Goal: Information Seeking & Learning: Find specific fact

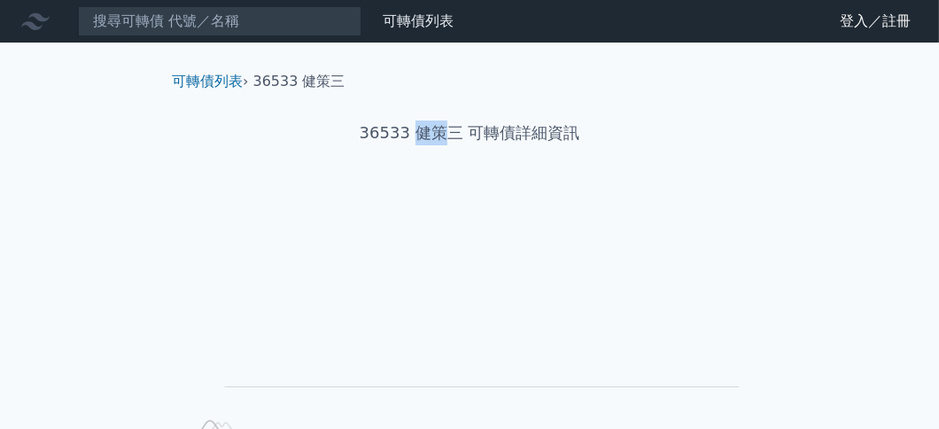
drag, startPoint x: 418, startPoint y: 128, endPoint x: 442, endPoint y: 132, distance: 24.2
click at [442, 132] on h1 "36533 健策三 可轉債詳細資訊" at bounding box center [470, 132] width 624 height 25
copy h1 "健策"
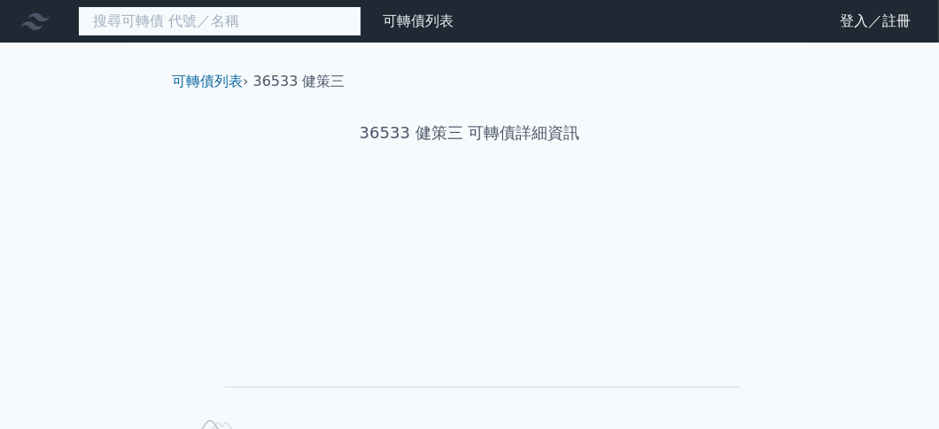
click at [175, 21] on input at bounding box center [220, 21] width 284 height 30
paste input "健策"
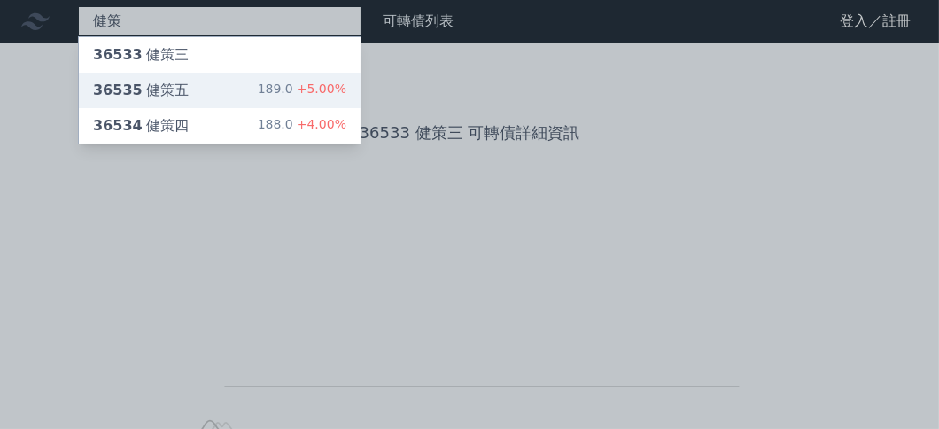
type input "健策"
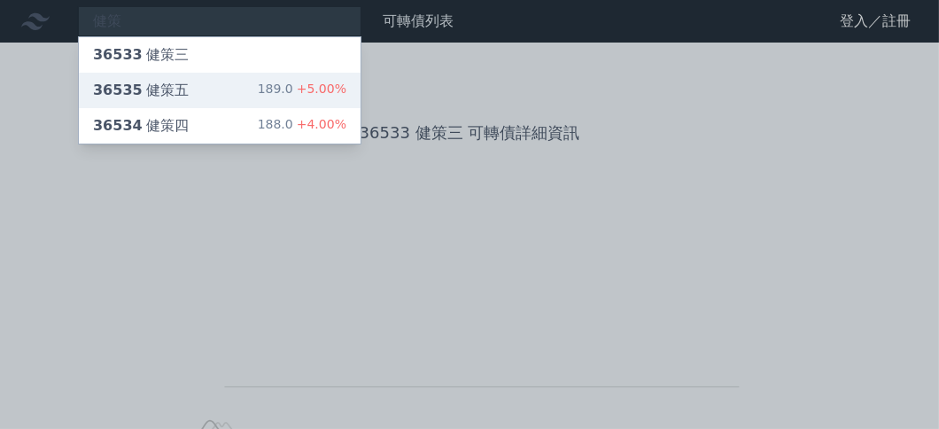
click at [190, 84] on div "36535 健策五 189.0 +5.00%" at bounding box center [220, 90] width 282 height 35
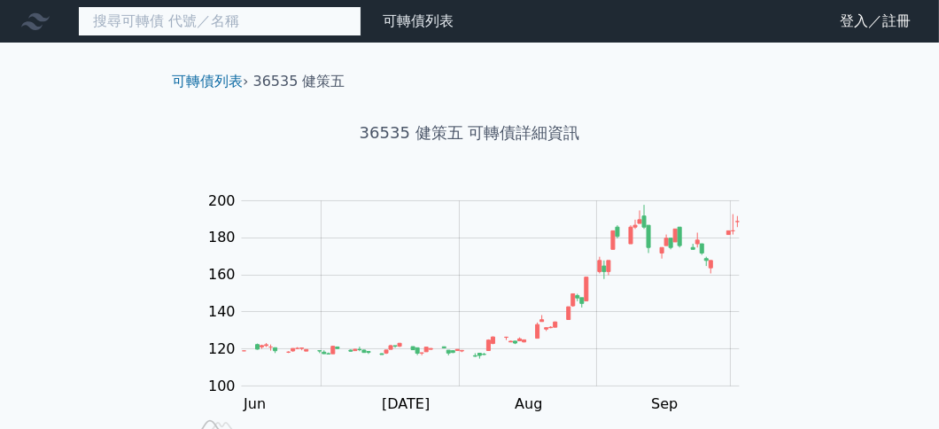
click at [221, 29] on input at bounding box center [220, 21] width 284 height 30
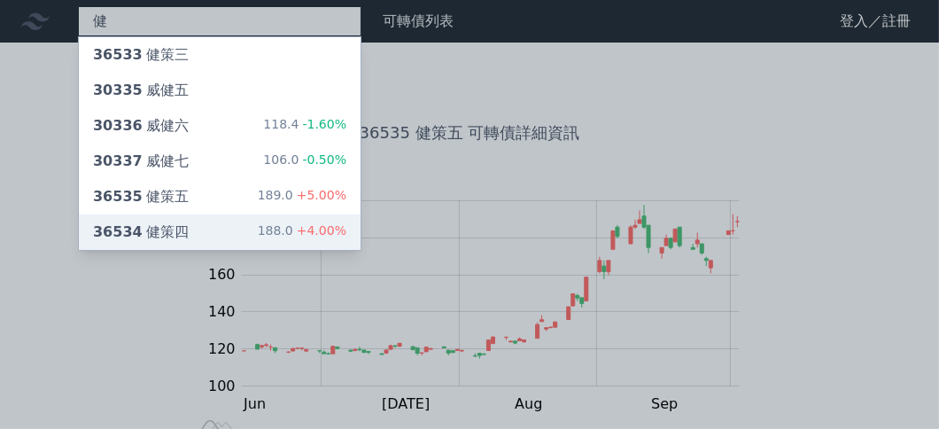
type input "健"
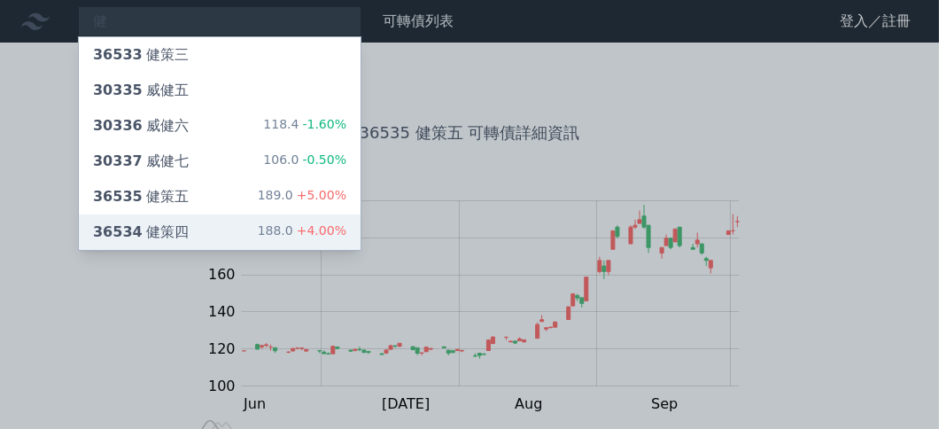
click at [206, 229] on div "36534 健策四 188.0 +4.00%" at bounding box center [220, 231] width 282 height 35
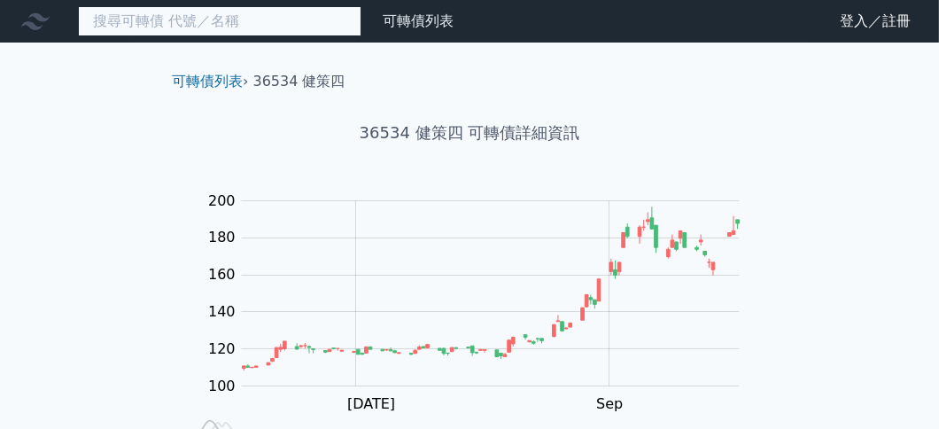
click at [151, 32] on input at bounding box center [220, 21] width 284 height 30
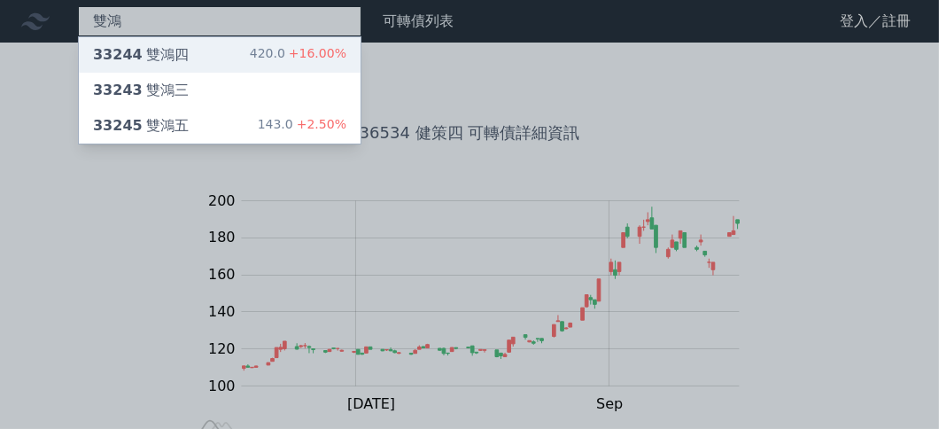
type input "雙鴻"
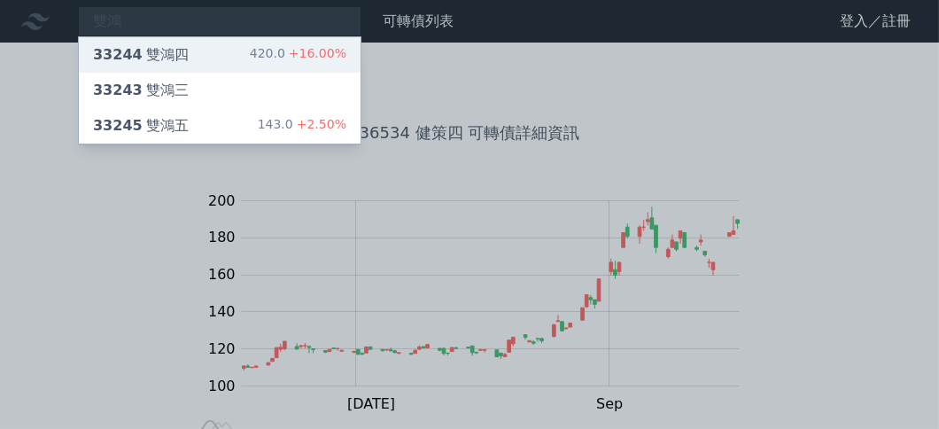
click at [164, 44] on div "33244 雙鴻四" at bounding box center [141, 54] width 96 height 21
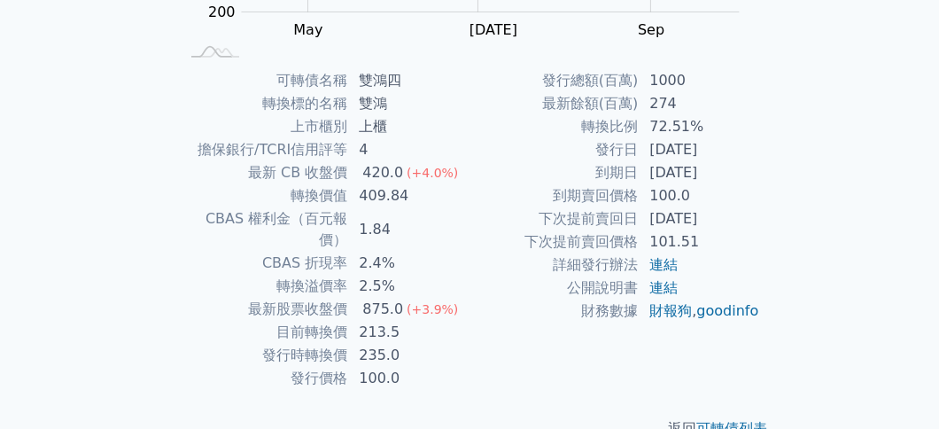
scroll to position [391, 0]
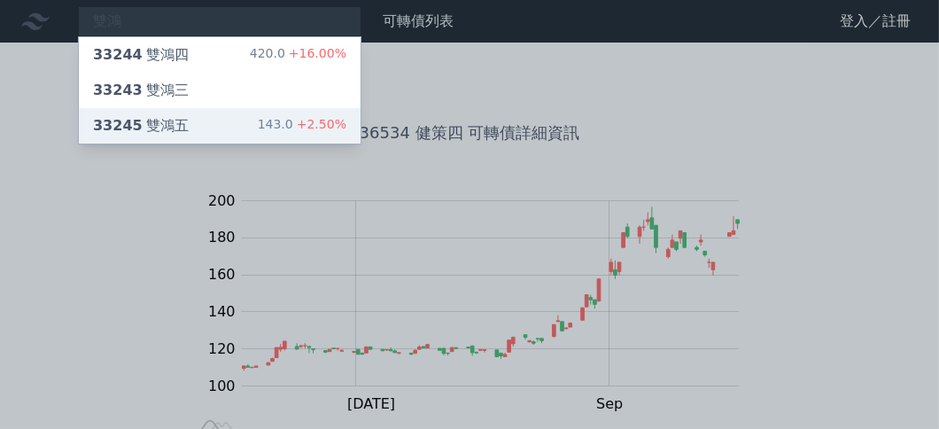
click at [223, 128] on div "33245 雙鴻五 143.0 +2.50%" at bounding box center [220, 125] width 282 height 35
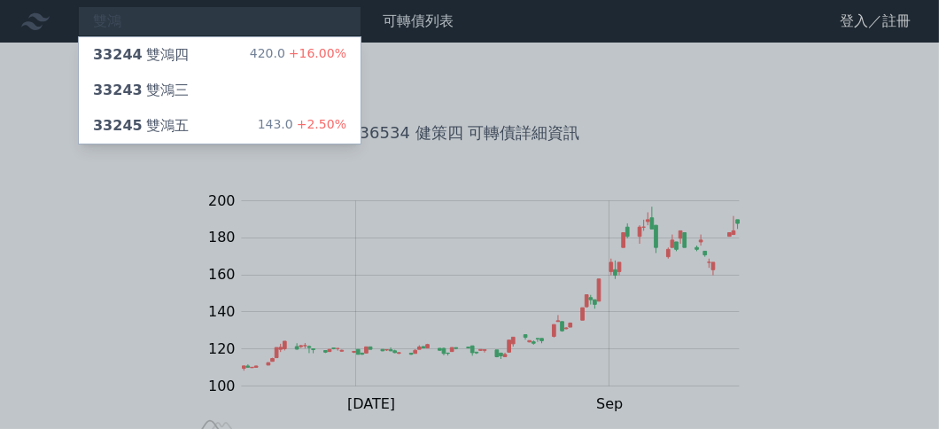
click at [564, 129] on div at bounding box center [469, 214] width 939 height 429
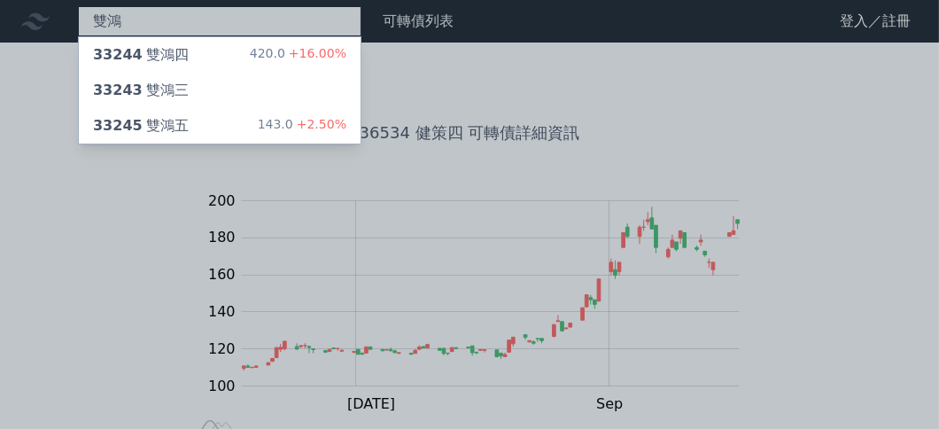
click at [137, 24] on div "雙鴻 33244 雙鴻四 420.0 +16.00% 33243 雙鴻三 33245 雙鴻五 143.0 +2.50%" at bounding box center [220, 21] width 284 height 30
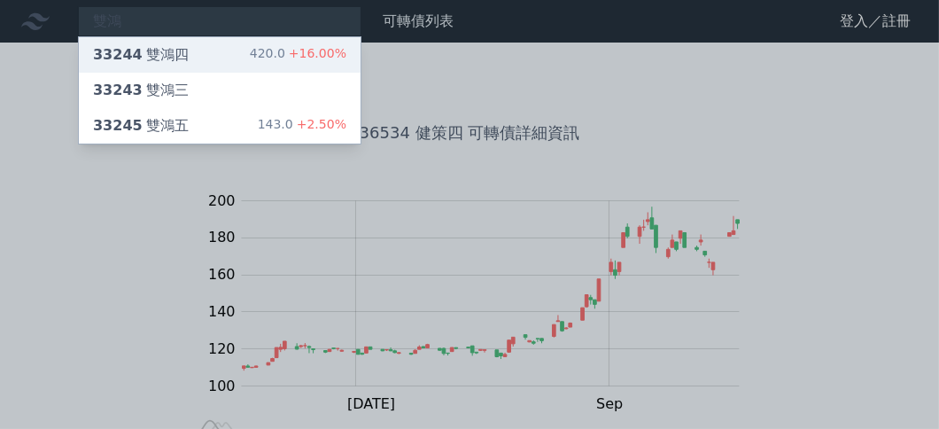
click at [177, 57] on div "33244 雙鴻四" at bounding box center [141, 54] width 96 height 21
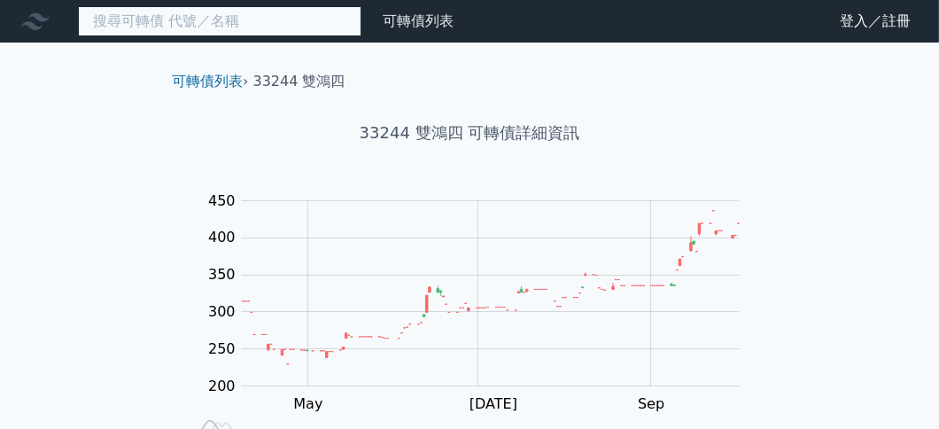
click at [208, 22] on input at bounding box center [220, 21] width 284 height 30
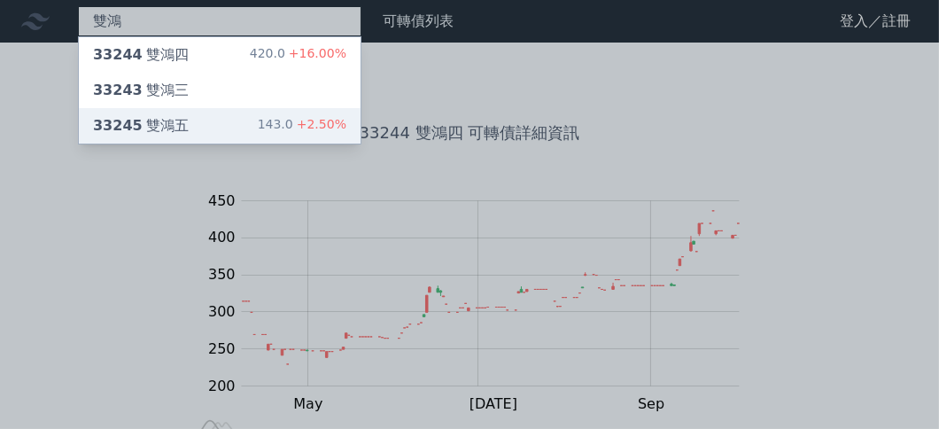
type input "雙鴻"
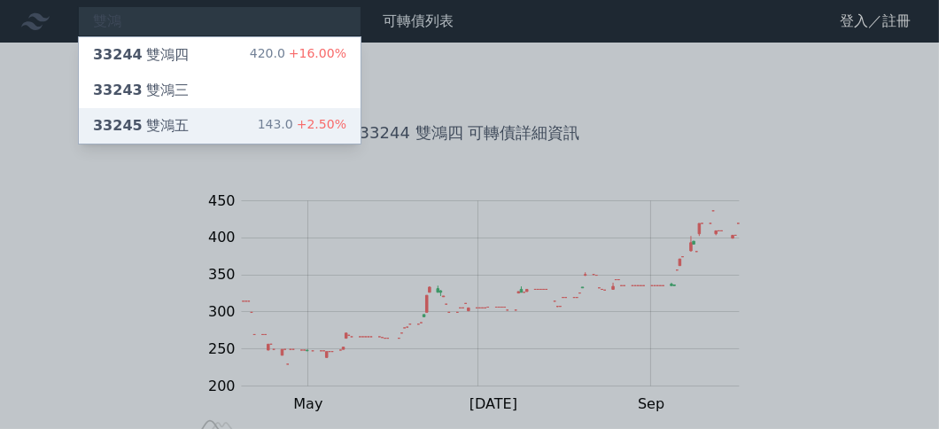
click at [232, 117] on div "33245 雙鴻五 143.0 +2.50%" at bounding box center [220, 125] width 282 height 35
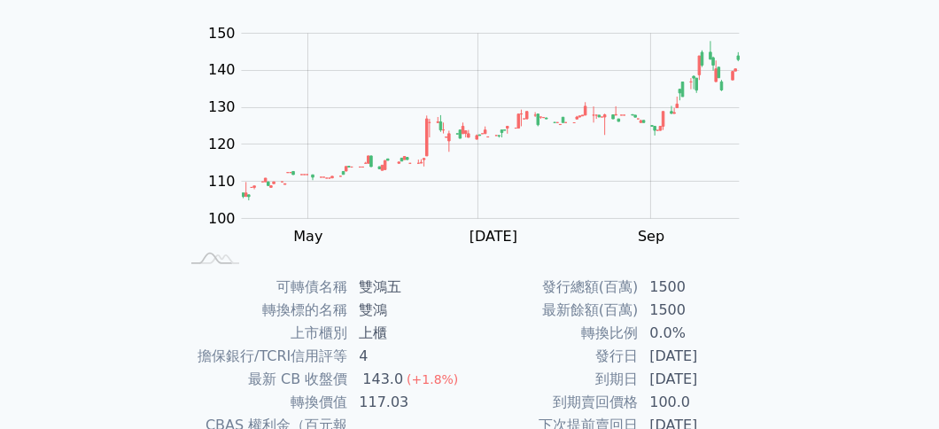
scroll to position [391, 0]
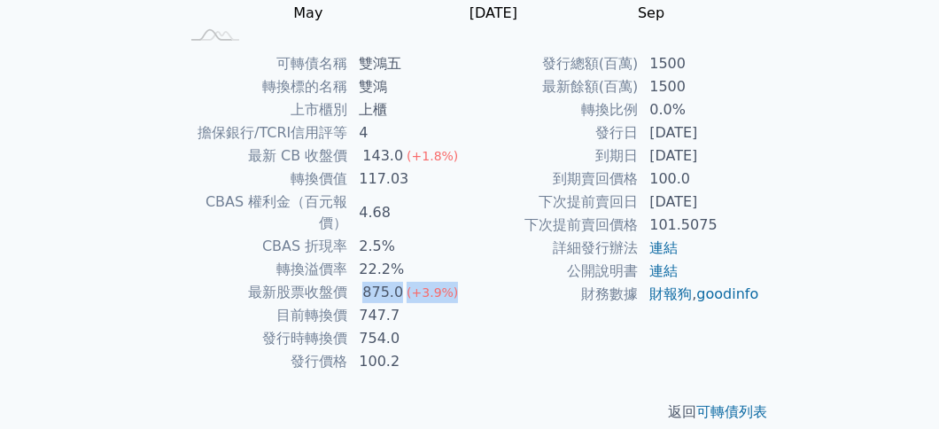
drag, startPoint x: 369, startPoint y: 266, endPoint x: 450, endPoint y: 259, distance: 80.9
click at [450, 281] on td "875.0 (+3.9%)" at bounding box center [408, 292] width 121 height 23
click at [439, 304] on td "747.7" at bounding box center [408, 315] width 121 height 23
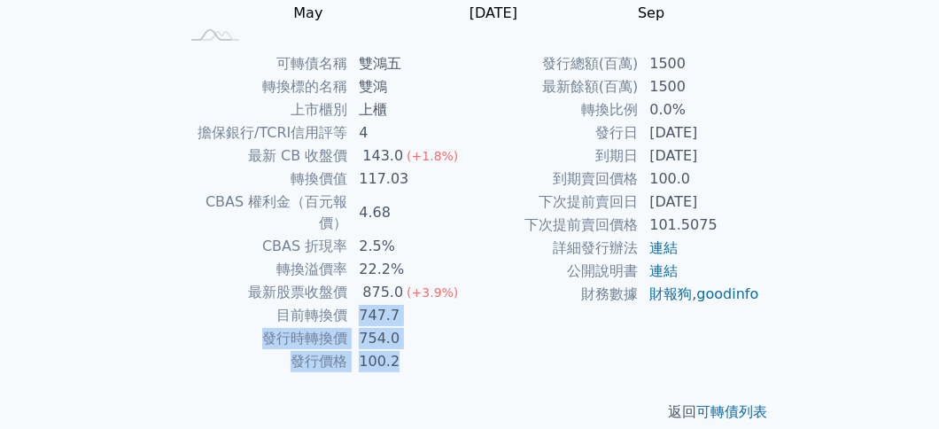
drag, startPoint x: 361, startPoint y: 289, endPoint x: 416, endPoint y: 336, distance: 72.9
click at [416, 336] on tbody "可轉債名稱 雙鴻五 轉換標的名稱 雙鴻 上市櫃別 上櫃 擔保銀行/TCRI信用評等 4 最新 CB 收盤價 143.0 (+1.8%) 轉換價值 117.03…" at bounding box center [324, 212] width 291 height 321
click at [456, 350] on td "100.2" at bounding box center [408, 361] width 121 height 23
drag, startPoint x: 361, startPoint y: 291, endPoint x: 455, endPoint y: 323, distance: 100.3
click at [398, 333] on tbody "可轉債名稱 雙鴻五 轉換標的名稱 雙鴻 上市櫃別 上櫃 擔保銀行/TCRI信用評等 4 最新 CB 收盤價 143.0 (+1.8%) 轉換價值 117.03…" at bounding box center [324, 212] width 291 height 321
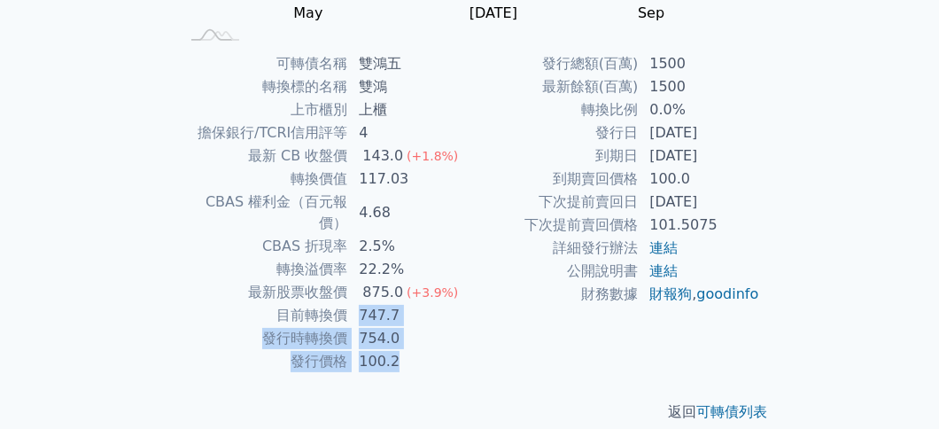
click at [463, 327] on td "754.0" at bounding box center [408, 338] width 121 height 23
drag, startPoint x: 361, startPoint y: 291, endPoint x: 398, endPoint y: 336, distance: 57.9
click at [396, 335] on tbody "可轉債名稱 雙鴻五 轉換標的名稱 雙鴻 上市櫃別 上櫃 擔保銀行/TCRI信用評等 4 最新 CB 收盤價 143.0 (+1.8%) 轉換價值 117.03…" at bounding box center [324, 212] width 291 height 321
click at [447, 327] on td "754.0" at bounding box center [408, 338] width 121 height 23
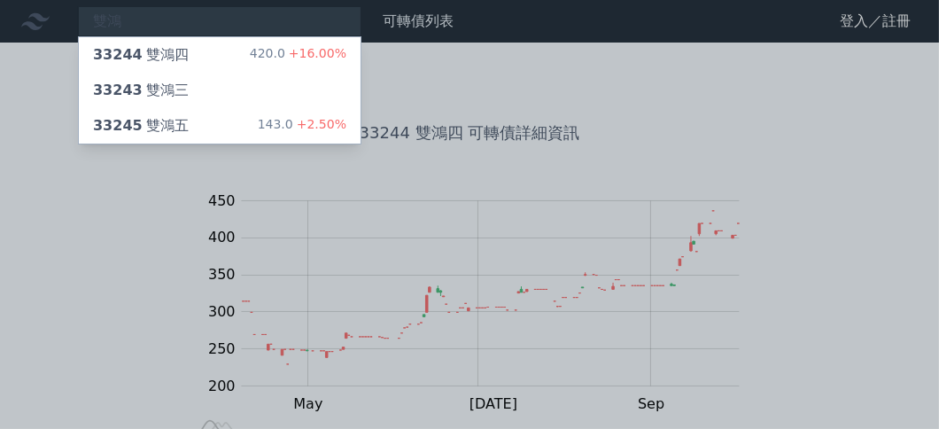
click at [672, 96] on div at bounding box center [469, 214] width 939 height 429
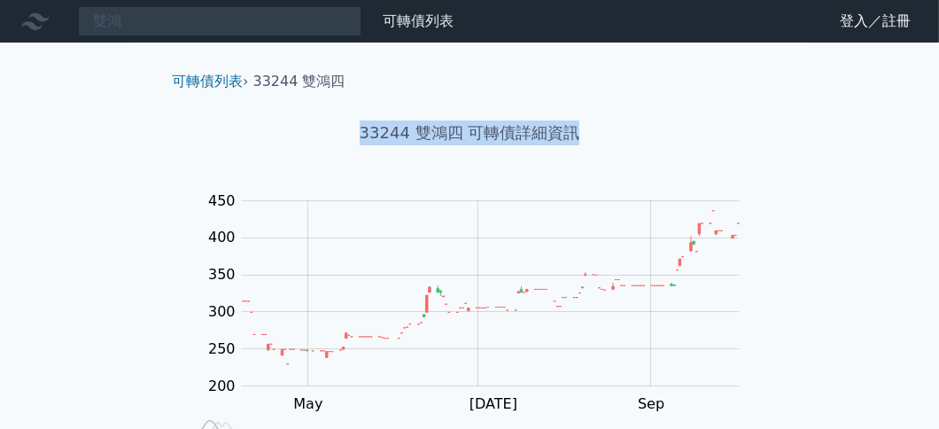
drag, startPoint x: 355, startPoint y: 123, endPoint x: 642, endPoint y: 118, distance: 287.1
click at [593, 111] on div "33244 雙鴻四 可轉債詳細資訊" at bounding box center [470, 133] width 624 height 82
click at [642, 118] on div "33244 雙鴻四 可轉債詳細資訊" at bounding box center [470, 133] width 624 height 82
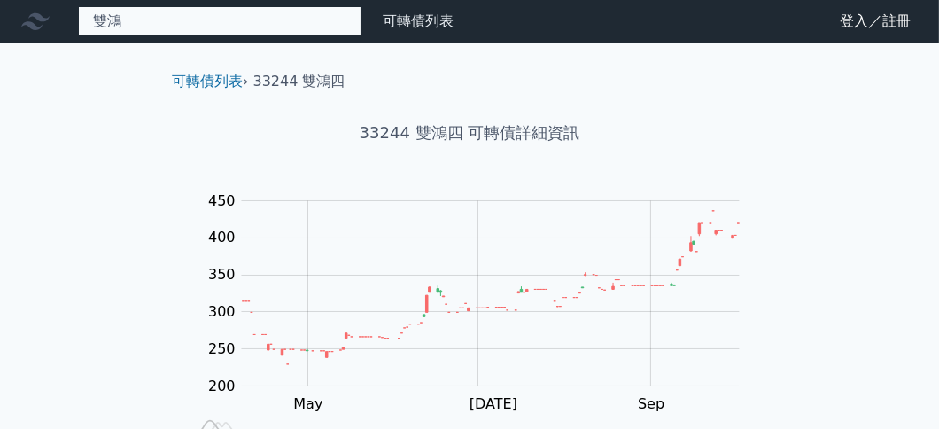
click at [242, 18] on div "雙鴻 33244 雙鴻四 420.0 +16.00% 33243 雙鴻三 33245 雙鴻五 143.0 +2.50%" at bounding box center [220, 21] width 284 height 30
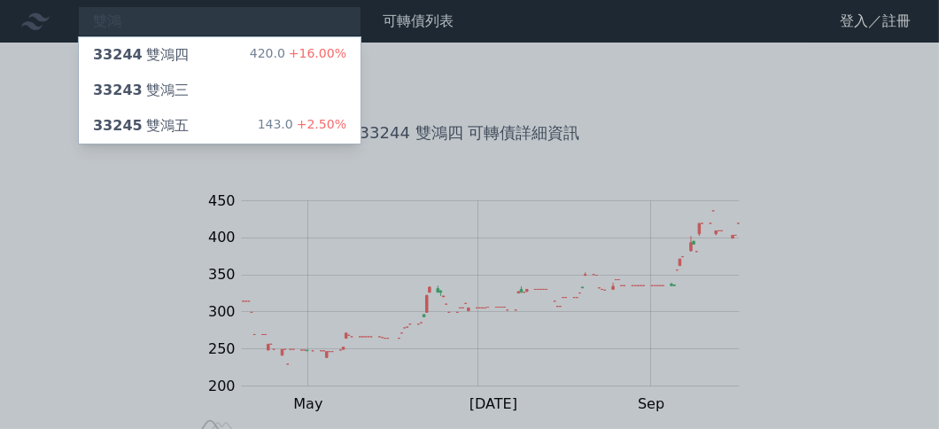
click at [593, 13] on div at bounding box center [469, 214] width 939 height 429
